Goal: Find specific page/section: Find specific page/section

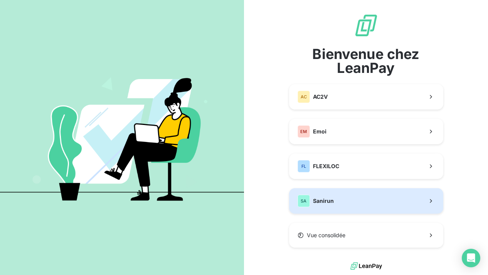
click at [351, 201] on button "SA Sanirun" at bounding box center [366, 200] width 154 height 25
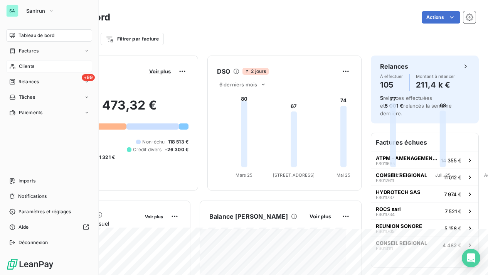
click at [28, 67] on span "Clients" at bounding box center [26, 66] width 15 height 7
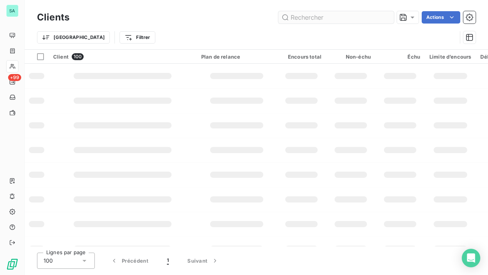
click at [317, 18] on input "text" at bounding box center [336, 17] width 116 height 12
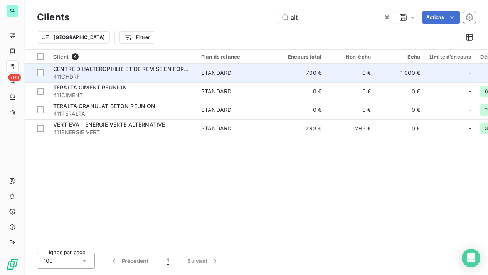
type input "alt"
click at [155, 69] on span "CENTRE D'HALTEROPHILIE ET DE REMISE EN FORME" at bounding box center [122, 69] width 139 height 7
